Goal: Contribute content

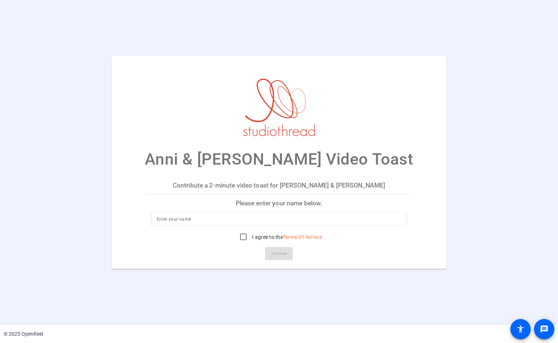
click at [212, 221] on input at bounding box center [279, 218] width 244 height 9
type input "[PERSON_NAME]"
click at [236, 238] on input "I agree to the Terms Of Service" at bounding box center [243, 236] width 15 height 15
checkbox input "true"
click at [278, 255] on span "Continue" at bounding box center [279, 253] width 16 height 11
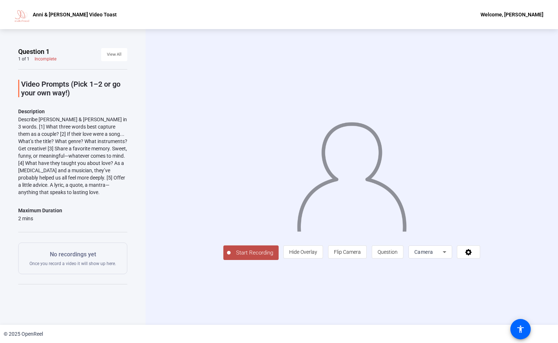
click at [266, 254] on span "Start Recording" at bounding box center [255, 252] width 48 height 8
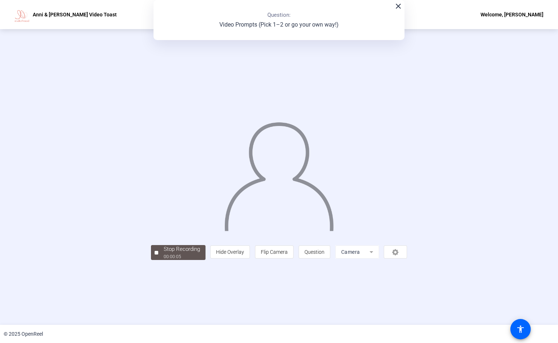
click at [398, 8] on mat-icon "close" at bounding box center [398, 6] width 9 height 9
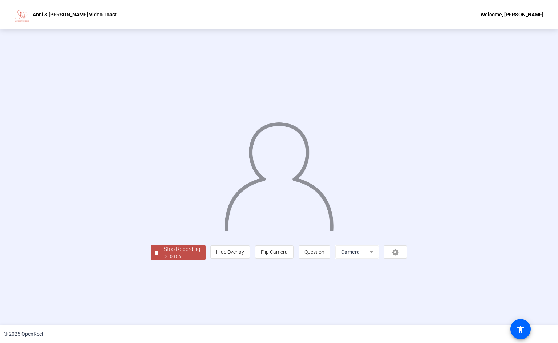
click at [172, 251] on div "Stop Recording" at bounding box center [182, 249] width 36 height 8
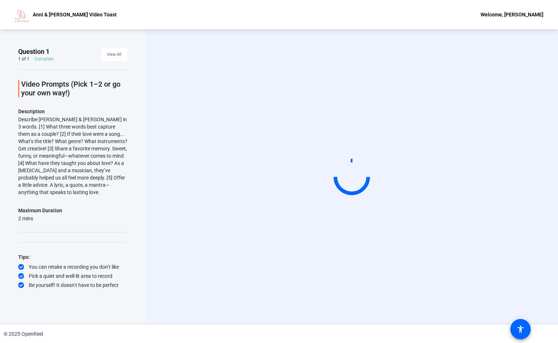
click at [241, 299] on div "Start Recording" at bounding box center [352, 176] width 413 height 295
click at [304, 184] on video at bounding box center [351, 176] width 109 height 61
drag, startPoint x: 347, startPoint y: 176, endPoint x: 346, endPoint y: 186, distance: 9.5
click at [346, 186] on circle at bounding box center [352, 177] width 44 height 44
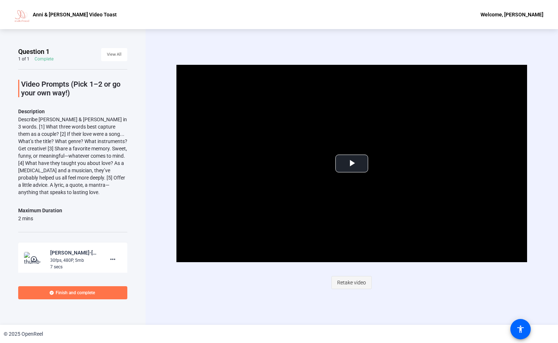
click at [349, 283] on span "Retake video" at bounding box center [351, 282] width 29 height 14
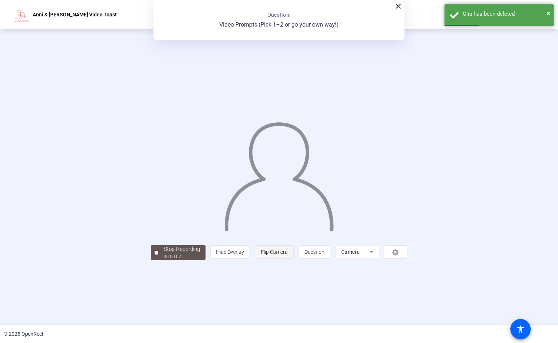
click at [288, 255] on span "Flip Camera" at bounding box center [274, 252] width 27 height 6
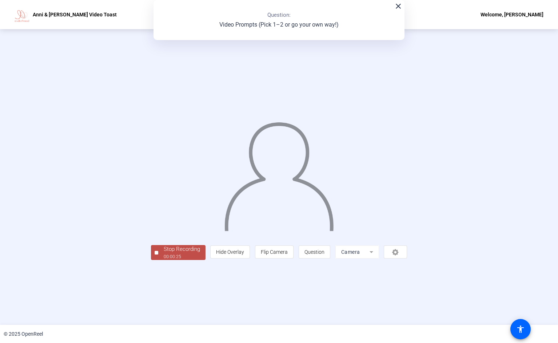
click at [164, 260] on div "00:00:25" at bounding box center [182, 256] width 36 height 7
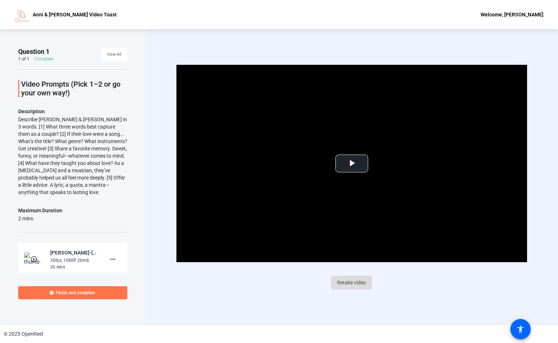
click at [356, 279] on span "Retake video" at bounding box center [351, 282] width 29 height 14
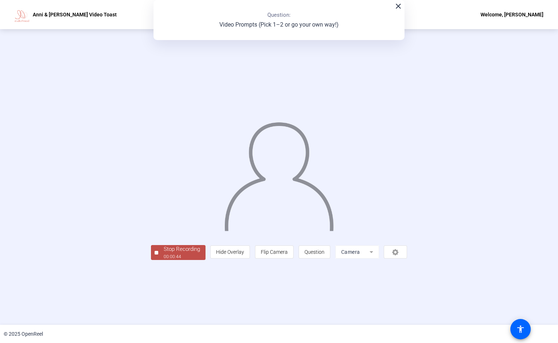
click at [164, 260] on div "00:00:44" at bounding box center [182, 256] width 36 height 7
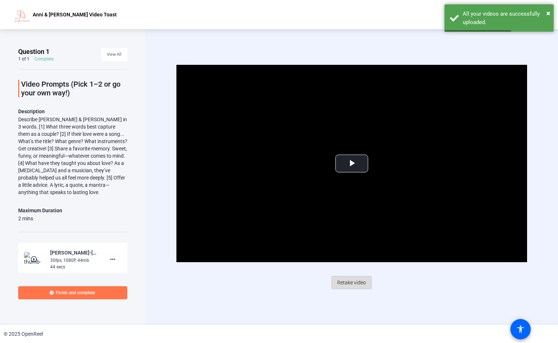
click at [351, 282] on span "Retake video" at bounding box center [351, 282] width 29 height 14
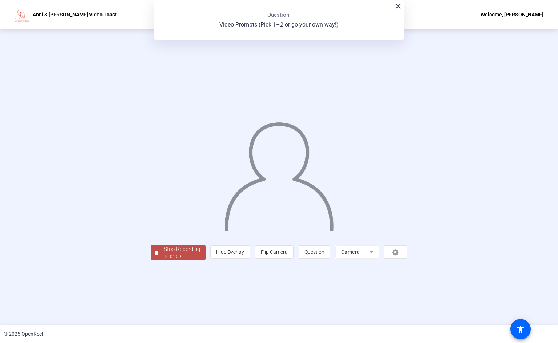
click at [164, 260] on div "00:01:59" at bounding box center [182, 256] width 36 height 7
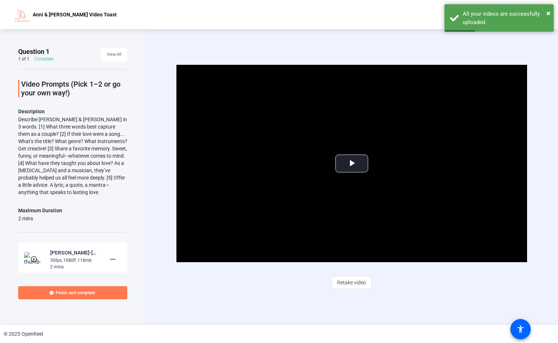
click at [88, 291] on span "Finish and complete" at bounding box center [75, 293] width 39 height 6
